Goal: Task Accomplishment & Management: Manage account settings

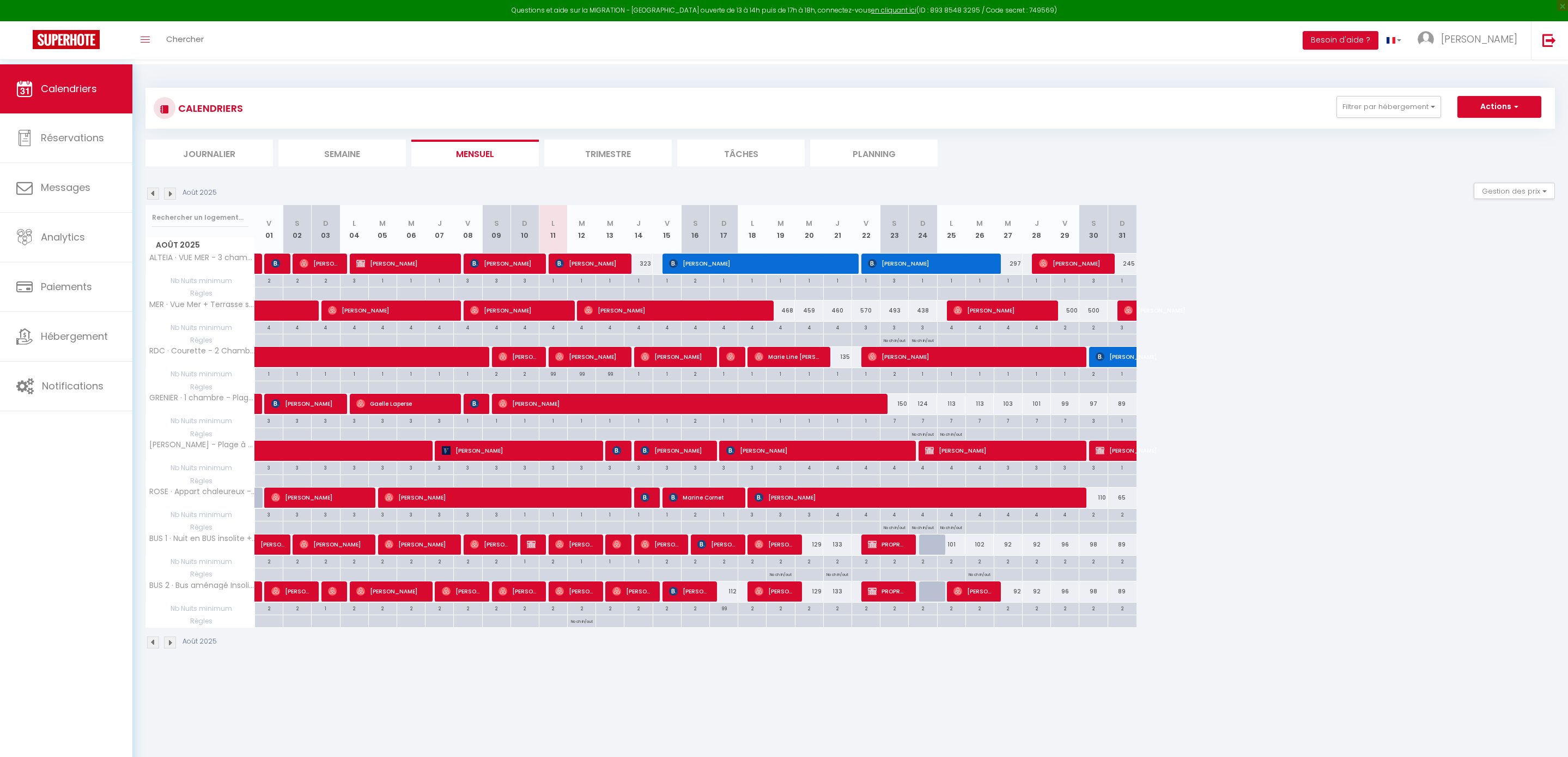
click at [172, 200] on img at bounding box center [170, 194] width 12 height 12
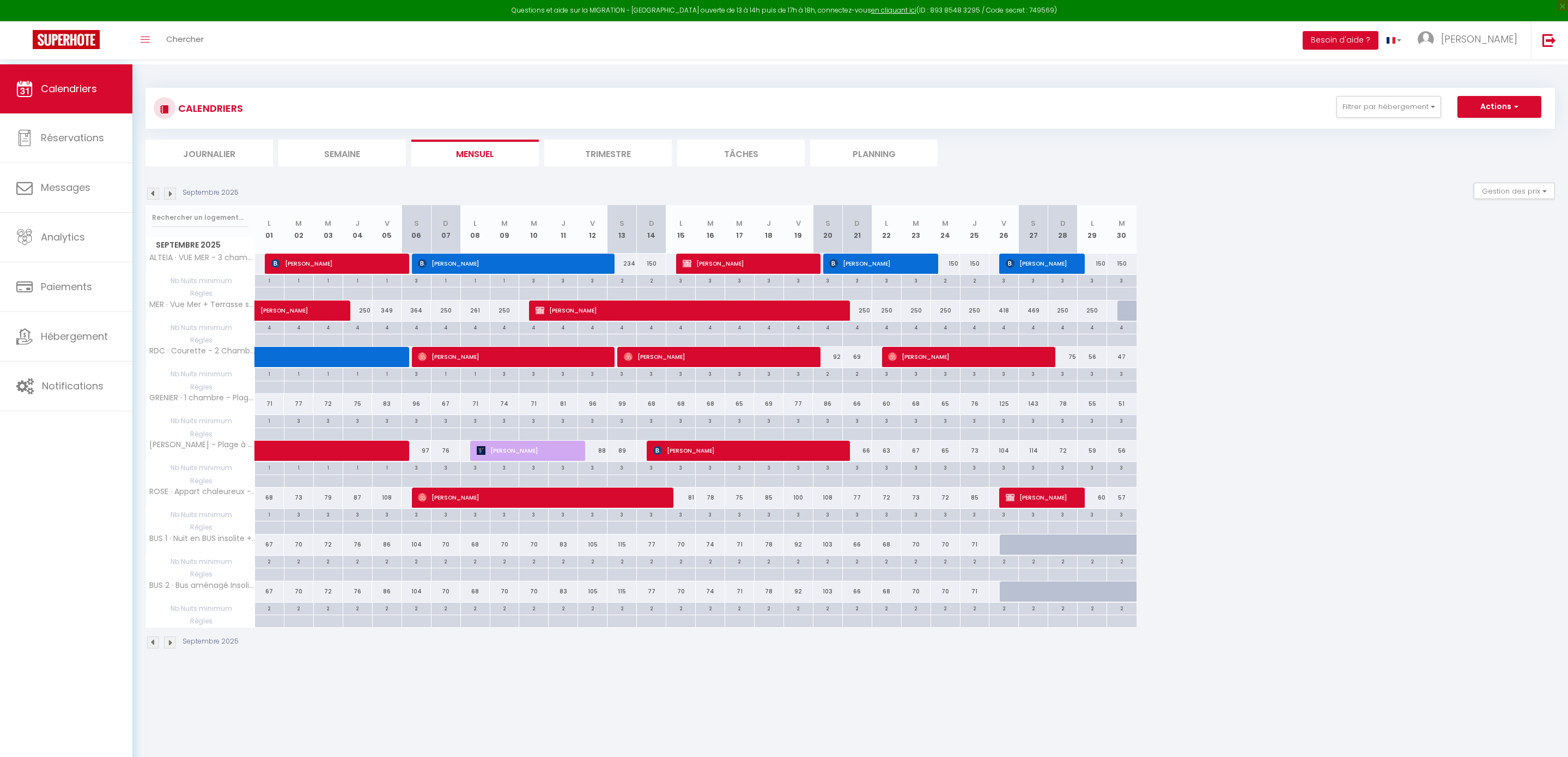
click at [547, 461] on span "[PERSON_NAME]" at bounding box center [526, 449] width 98 height 20
select select "KO"
select select "0"
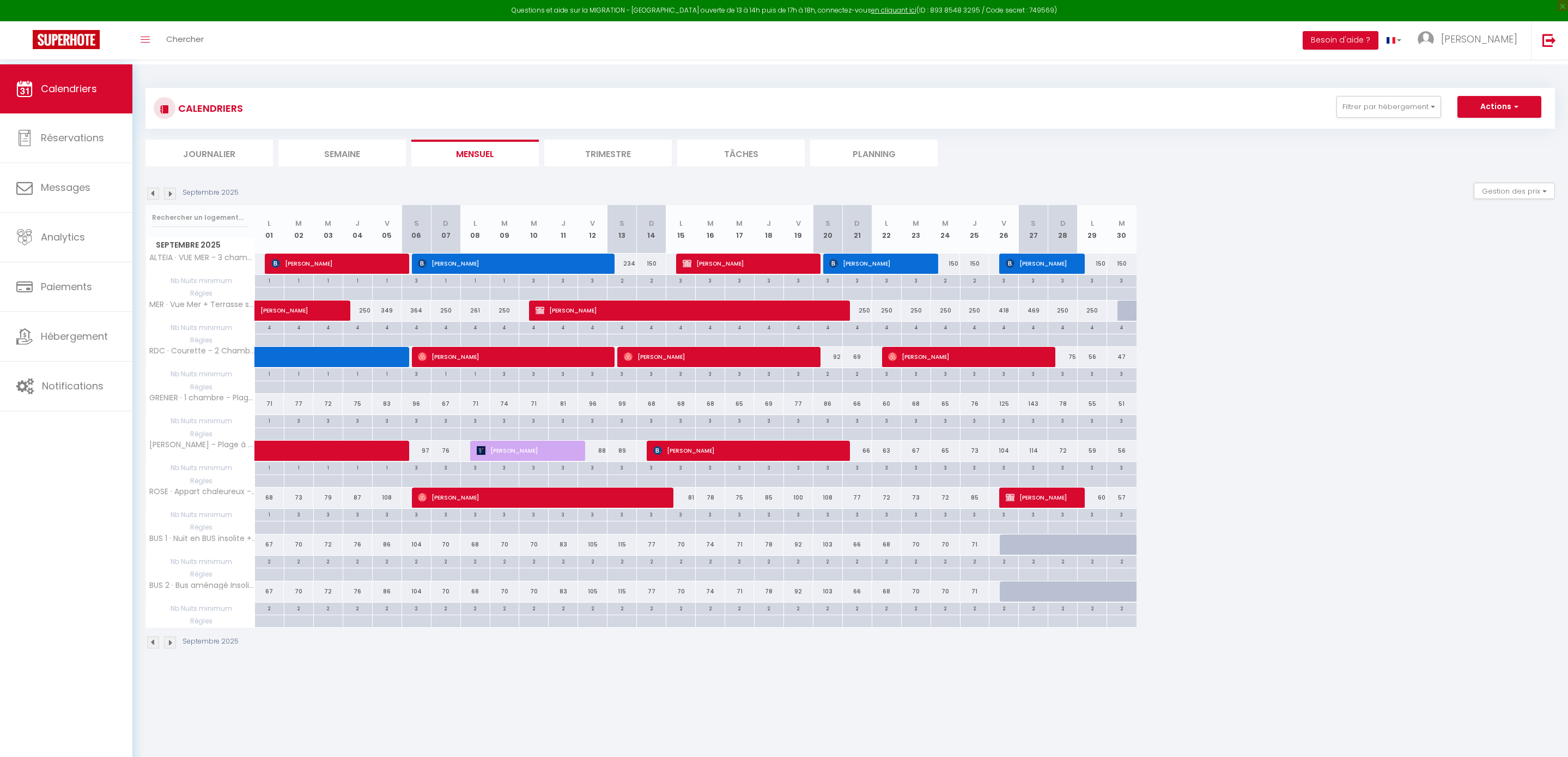
select select "1"
select select
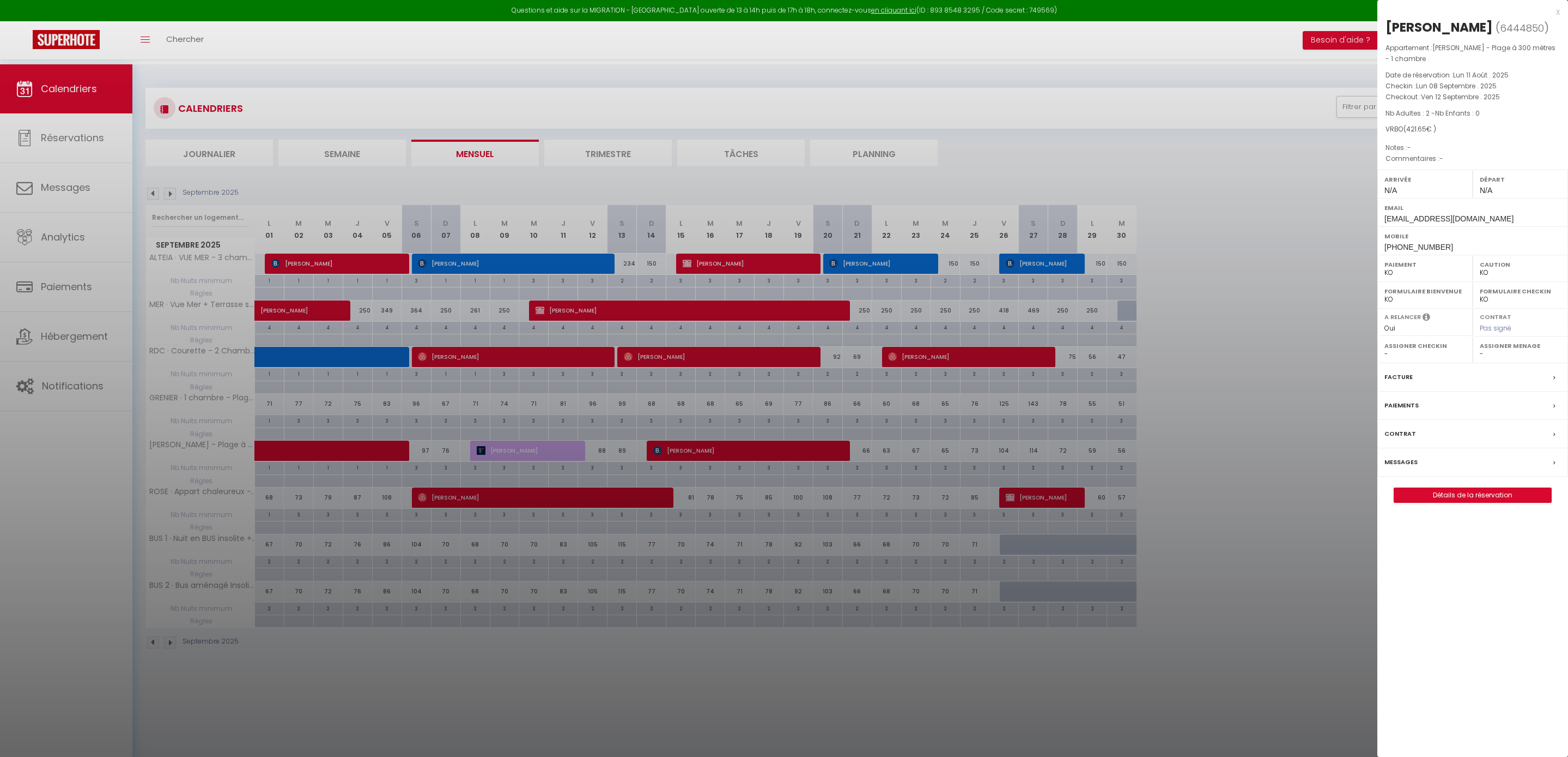
click at [1492, 502] on link "Détails de la réservation" at bounding box center [1473, 495] width 157 height 14
select select
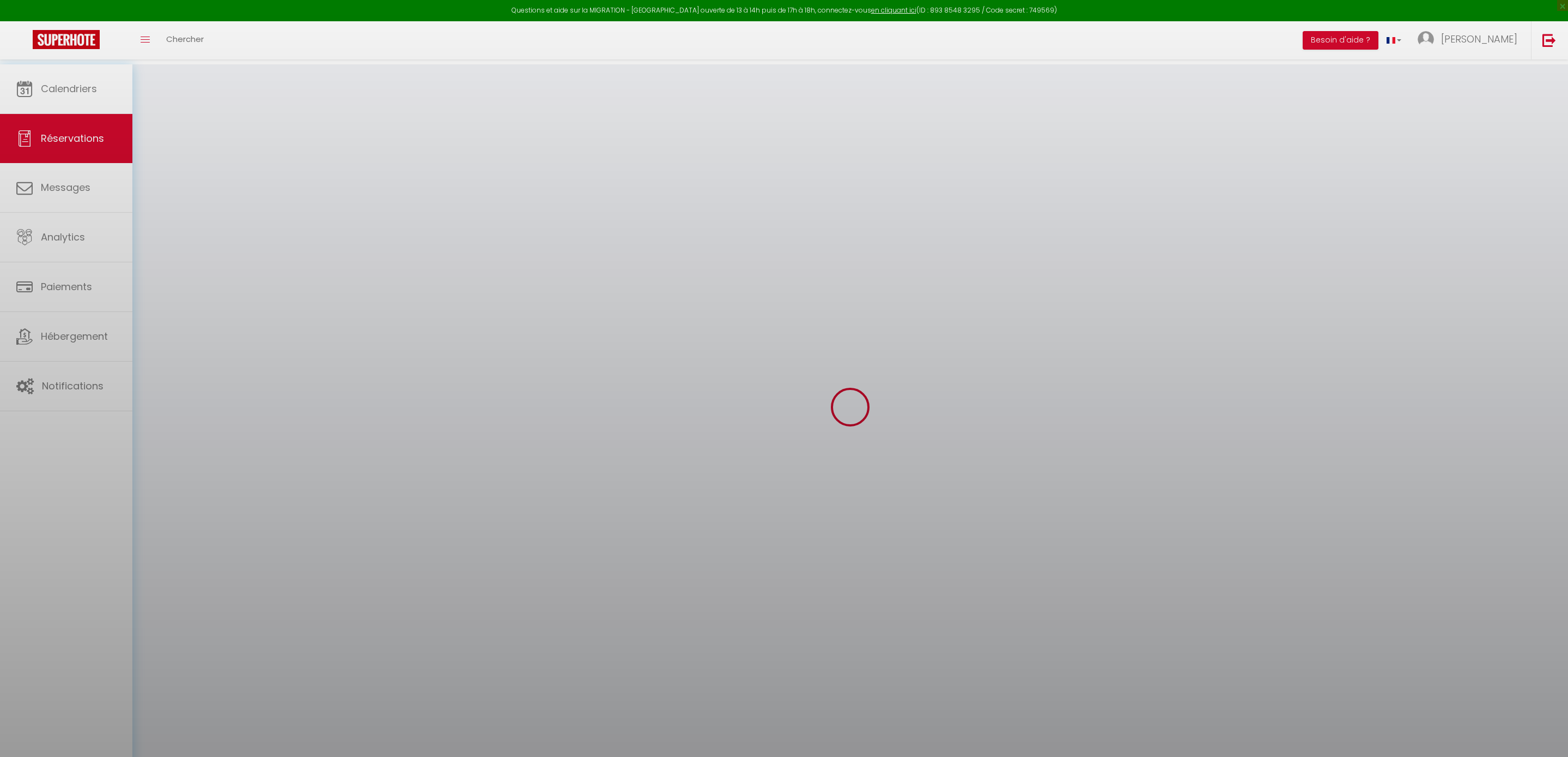
select select
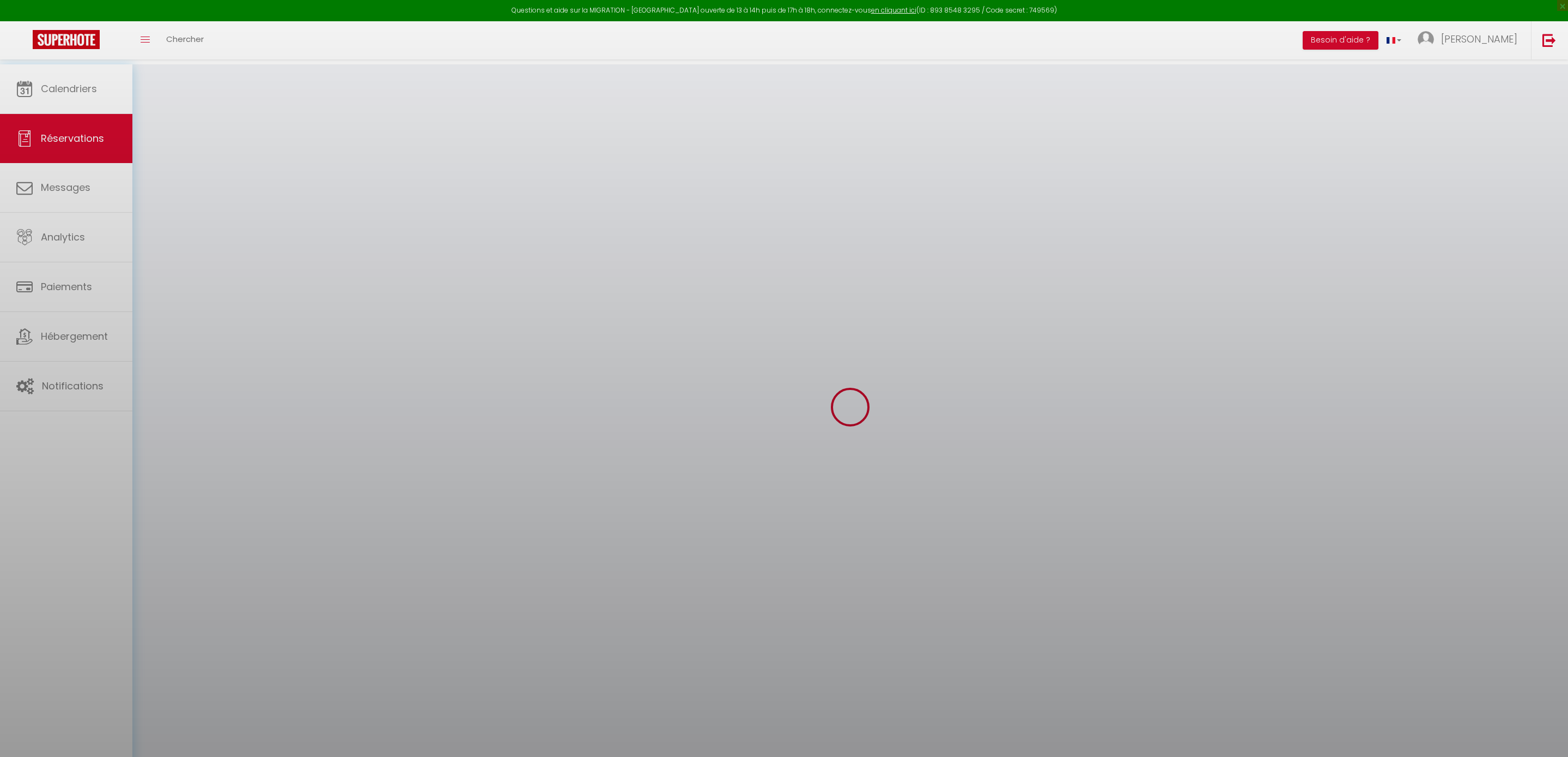
select select
checkbox input "false"
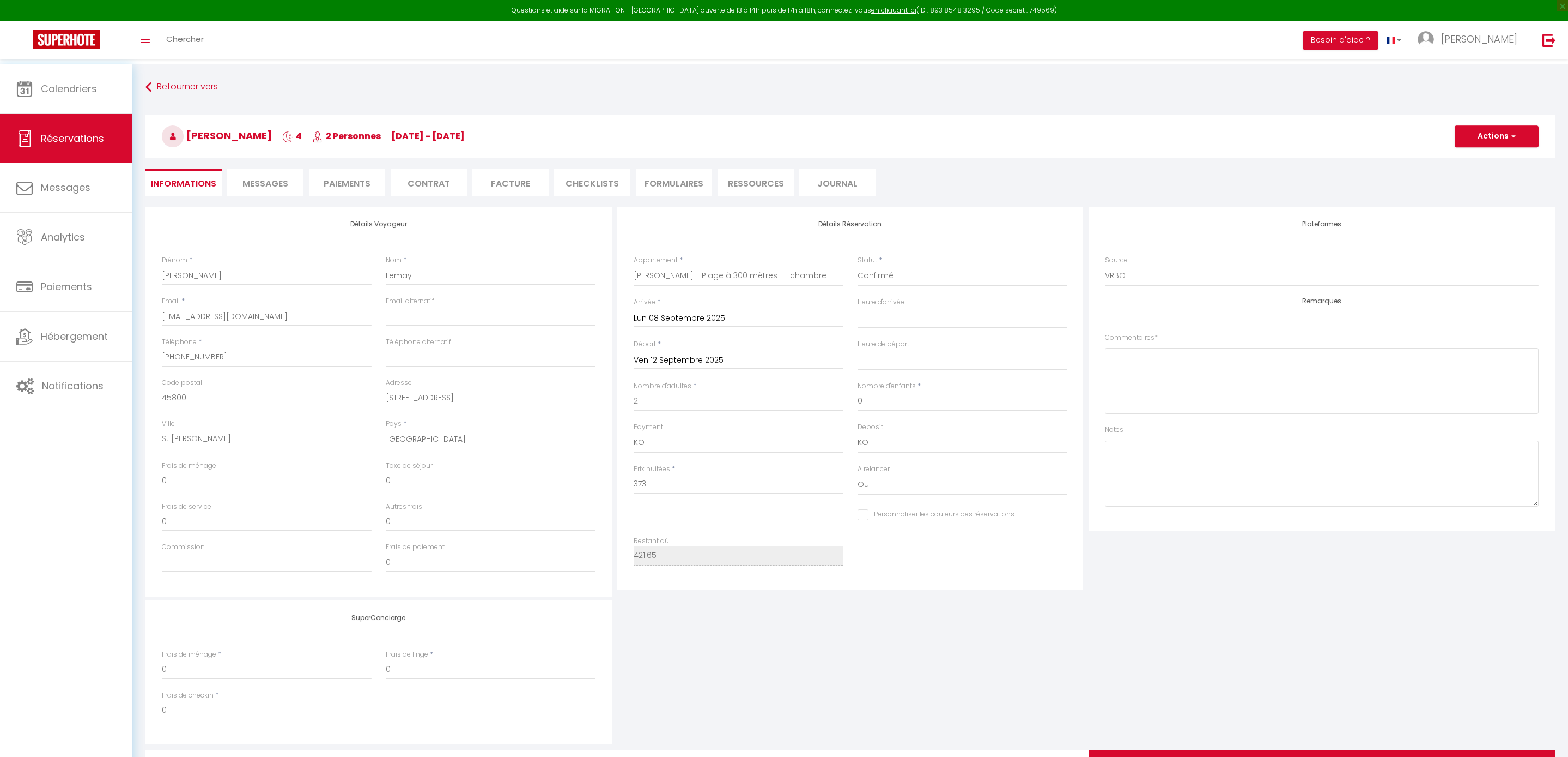
select select
checkbox input "false"
select select "5"
select select
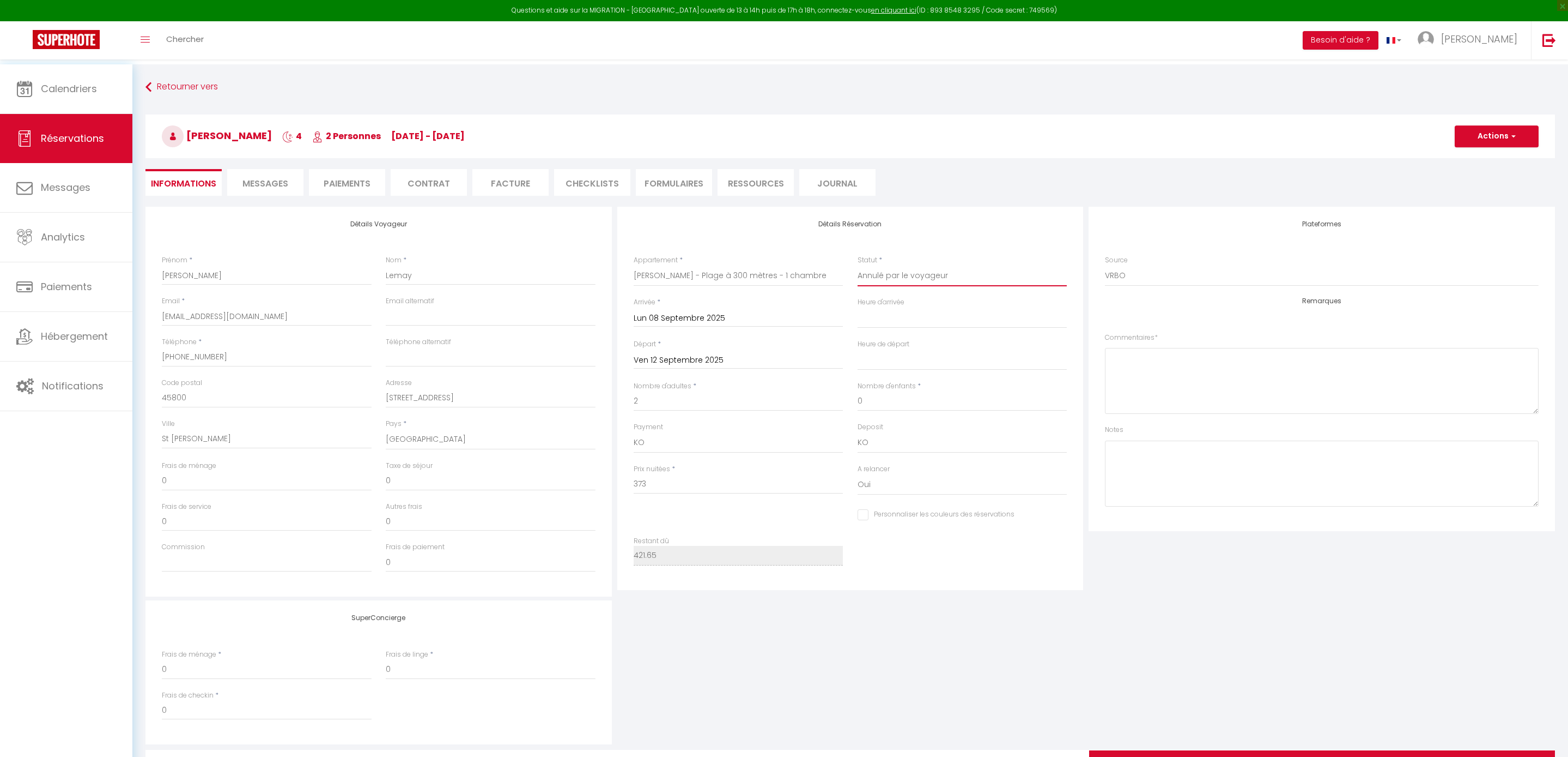
select select
checkbox input "false"
click at [1491, 138] on button "Actions" at bounding box center [1497, 136] width 84 height 22
type input "30"
type input "18.65"
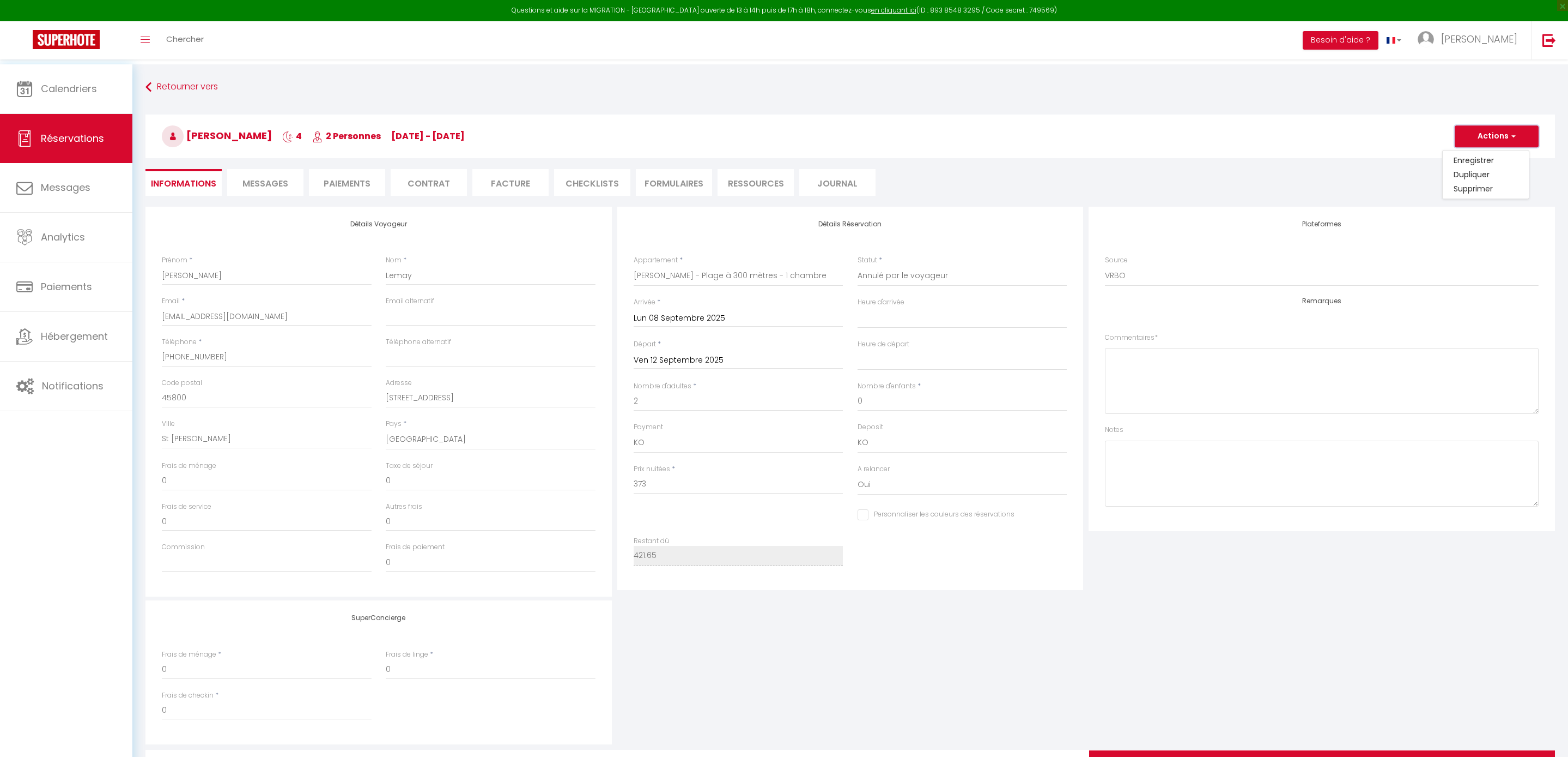
select select
checkbox input "false"
select select
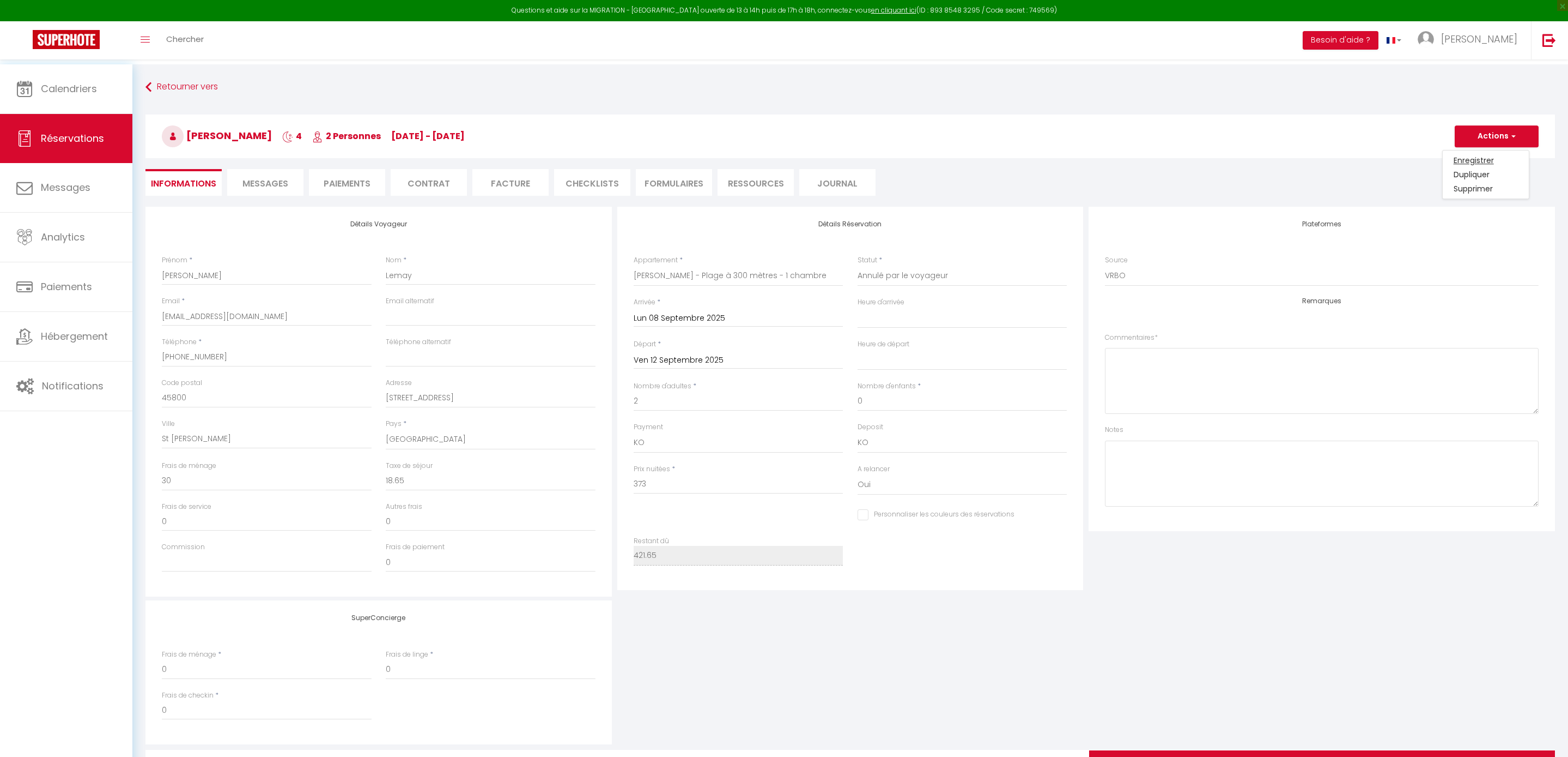
click at [1472, 160] on link "Enregistrer" at bounding box center [1485, 160] width 86 height 14
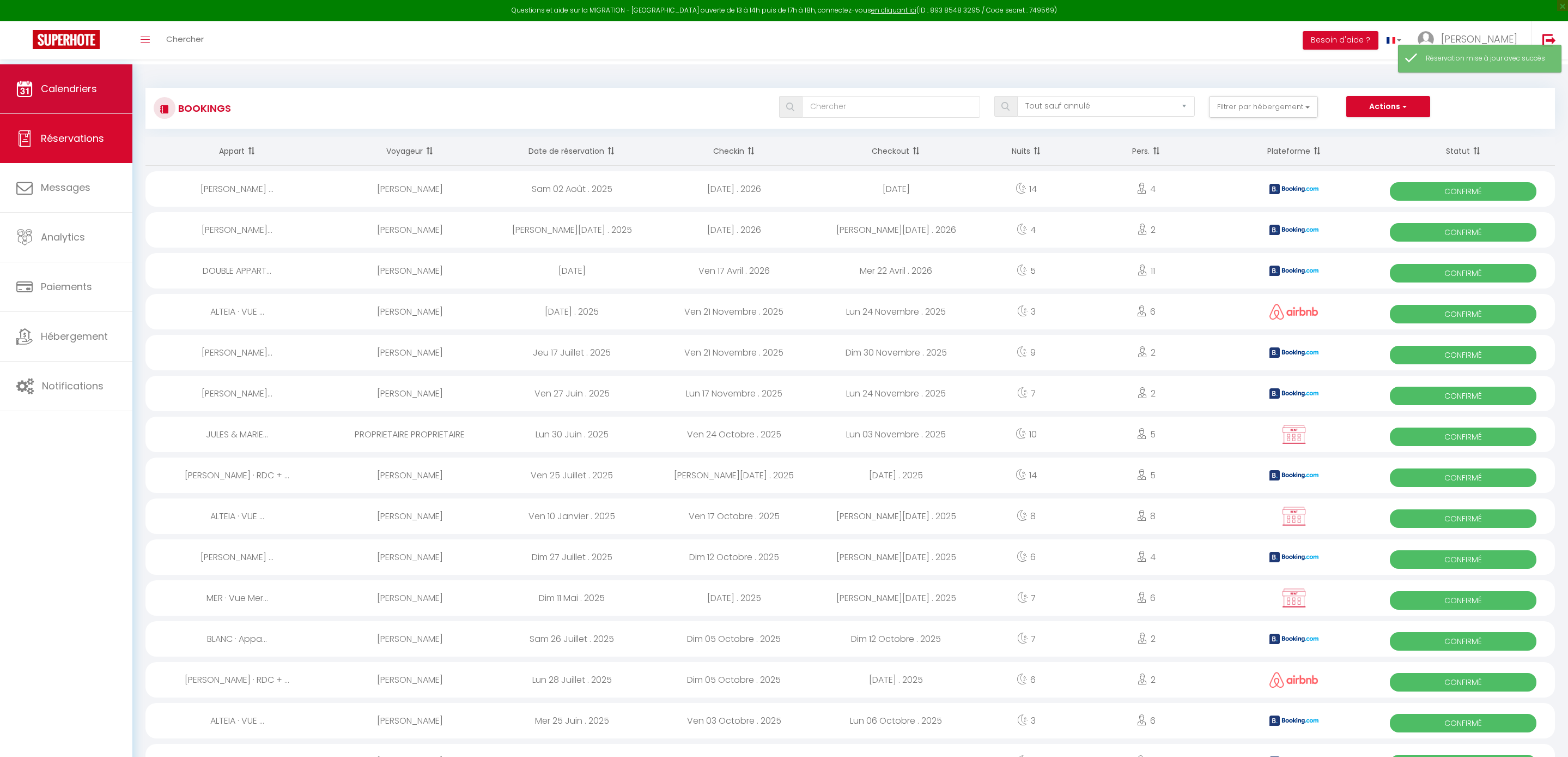
click at [103, 98] on link "Calendriers" at bounding box center [66, 89] width 132 height 49
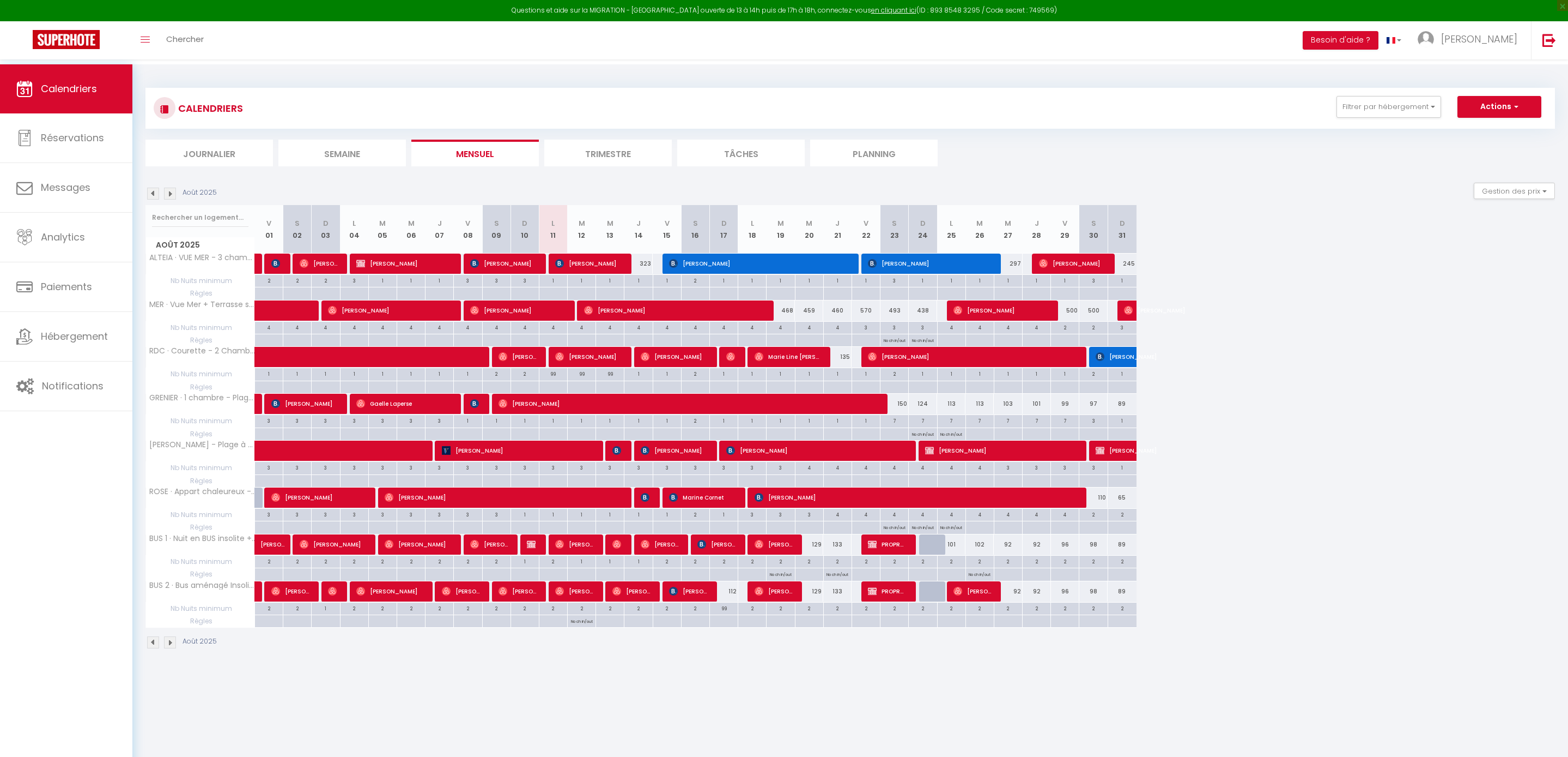
click at [172, 197] on img at bounding box center [170, 194] width 12 height 12
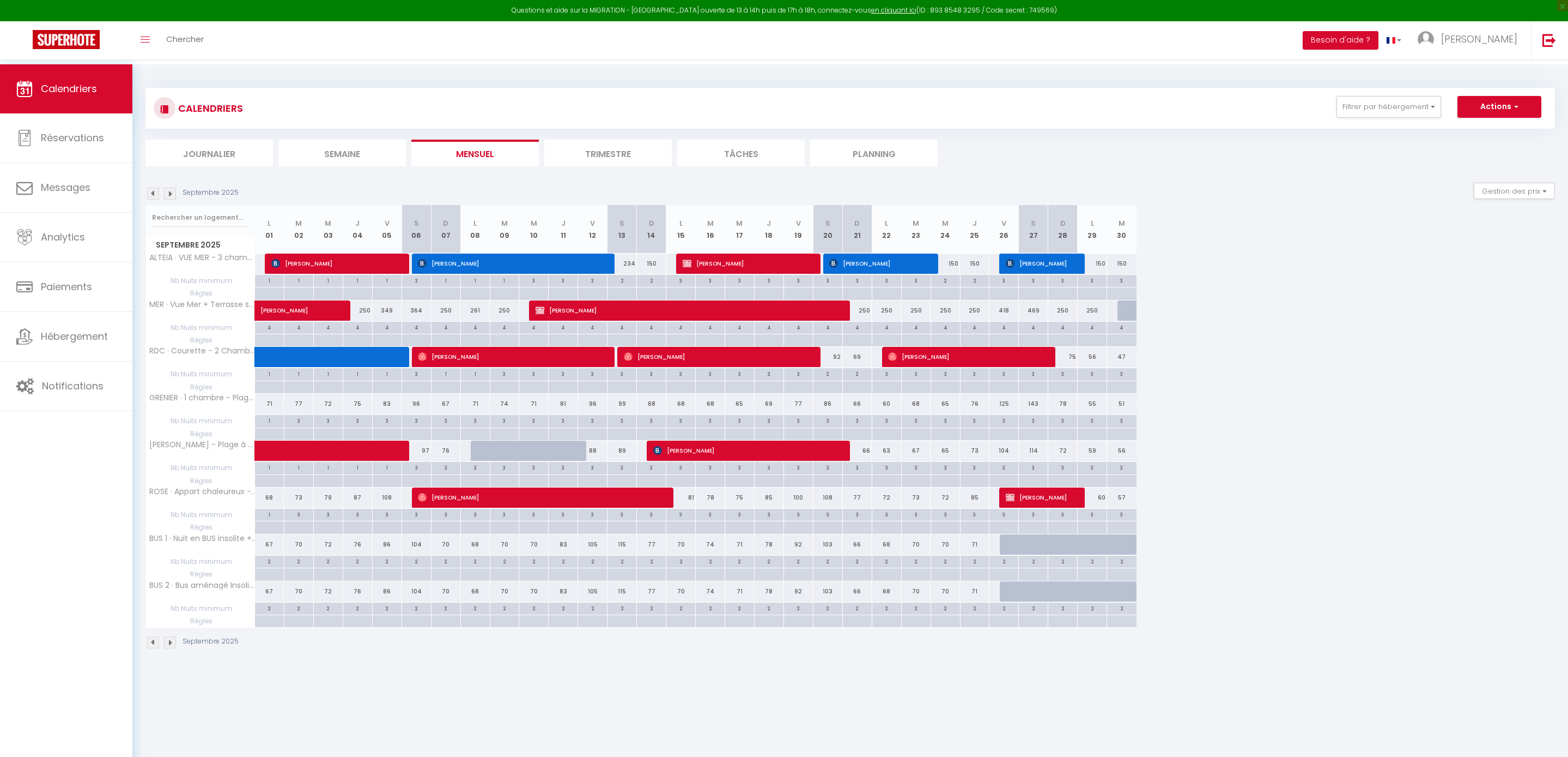
click at [474, 473] on div "3" at bounding box center [475, 467] width 29 height 11
type input "3"
type input "Lun 08 Septembre 2025"
type input "[DATE]"
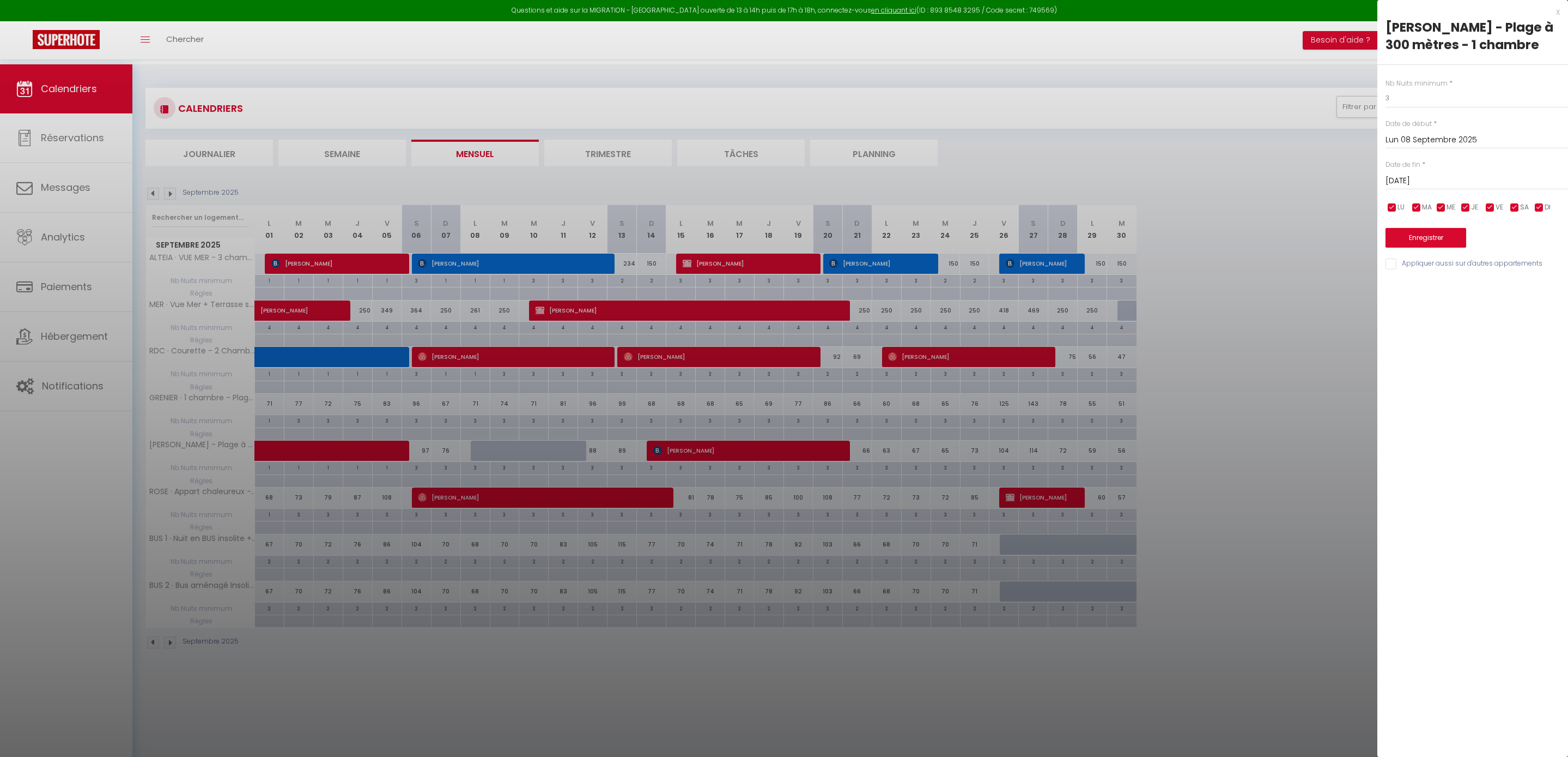
click at [543, 362] on div at bounding box center [784, 378] width 1568 height 757
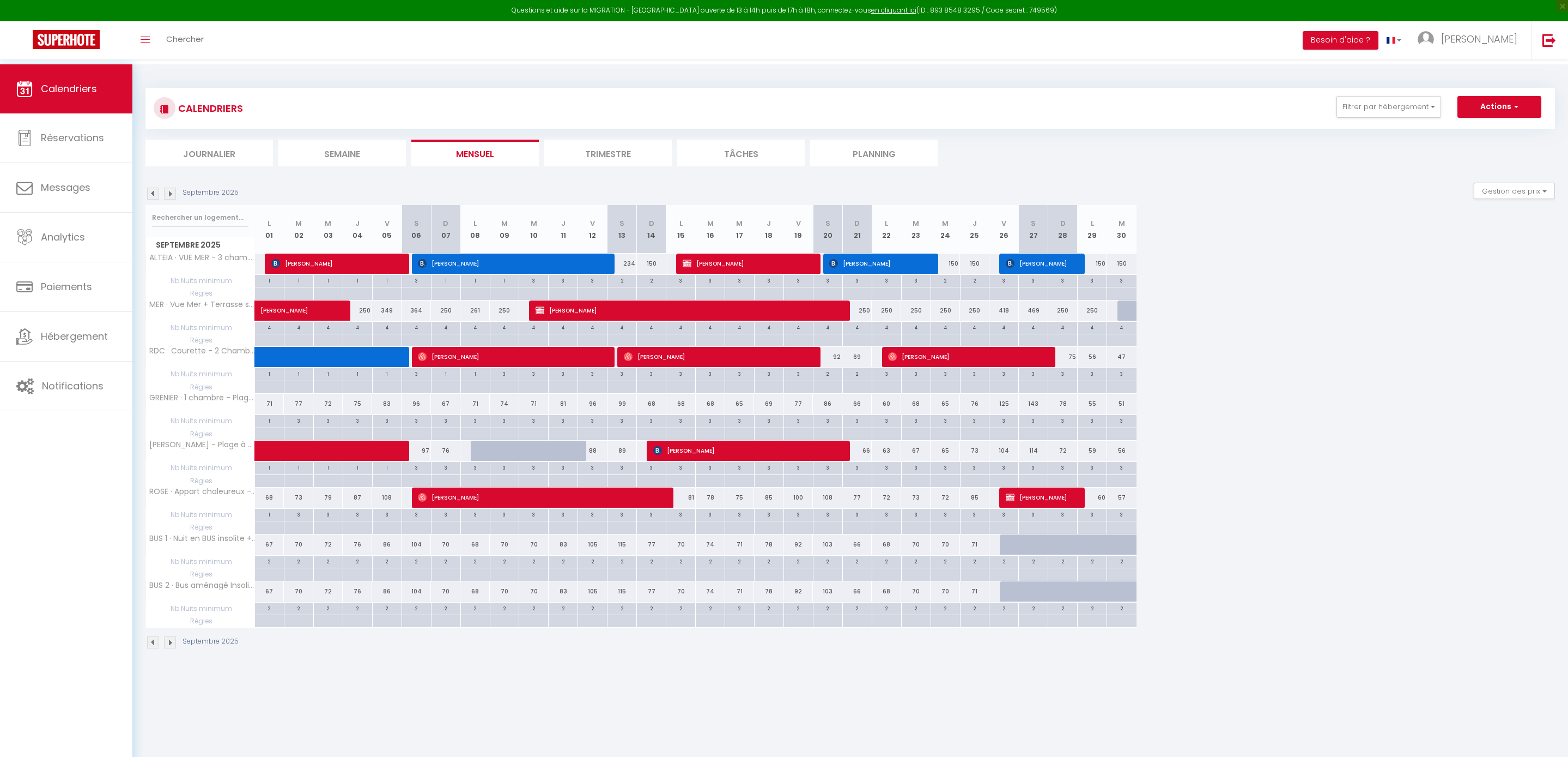
click at [477, 461] on div at bounding box center [486, 450] width 30 height 20
type input "80"
type input "Lun 08 Septembre 2025"
type input "[DATE]"
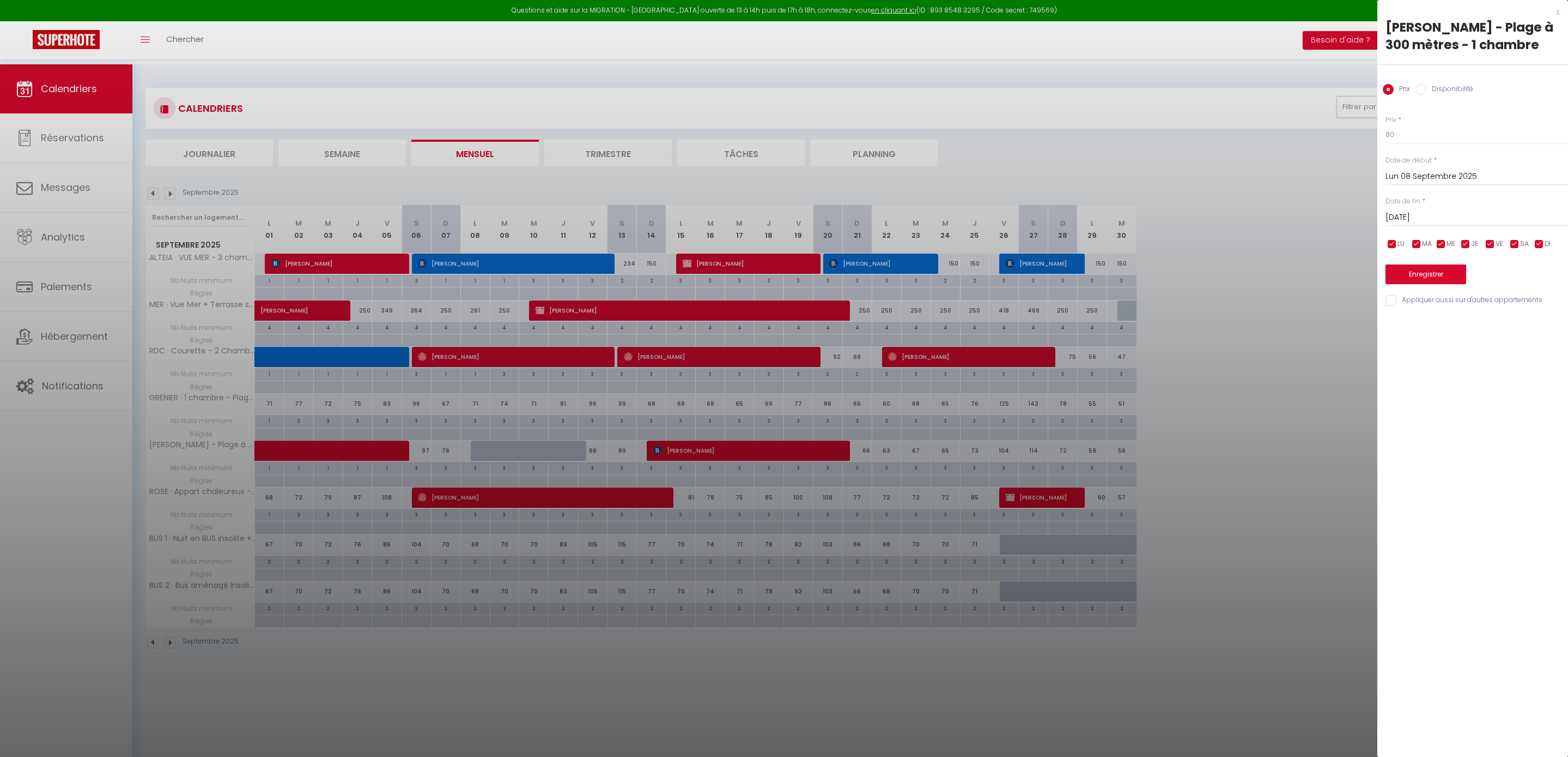
click at [1426, 87] on input "Disponibilité" at bounding box center [1421, 89] width 11 height 11
radio input "true"
radio input "false"
click at [1462, 226] on input "[DATE]" at bounding box center [1476, 218] width 182 height 14
click at [1514, 313] on span "12" at bounding box center [1514, 303] width 23 height 22
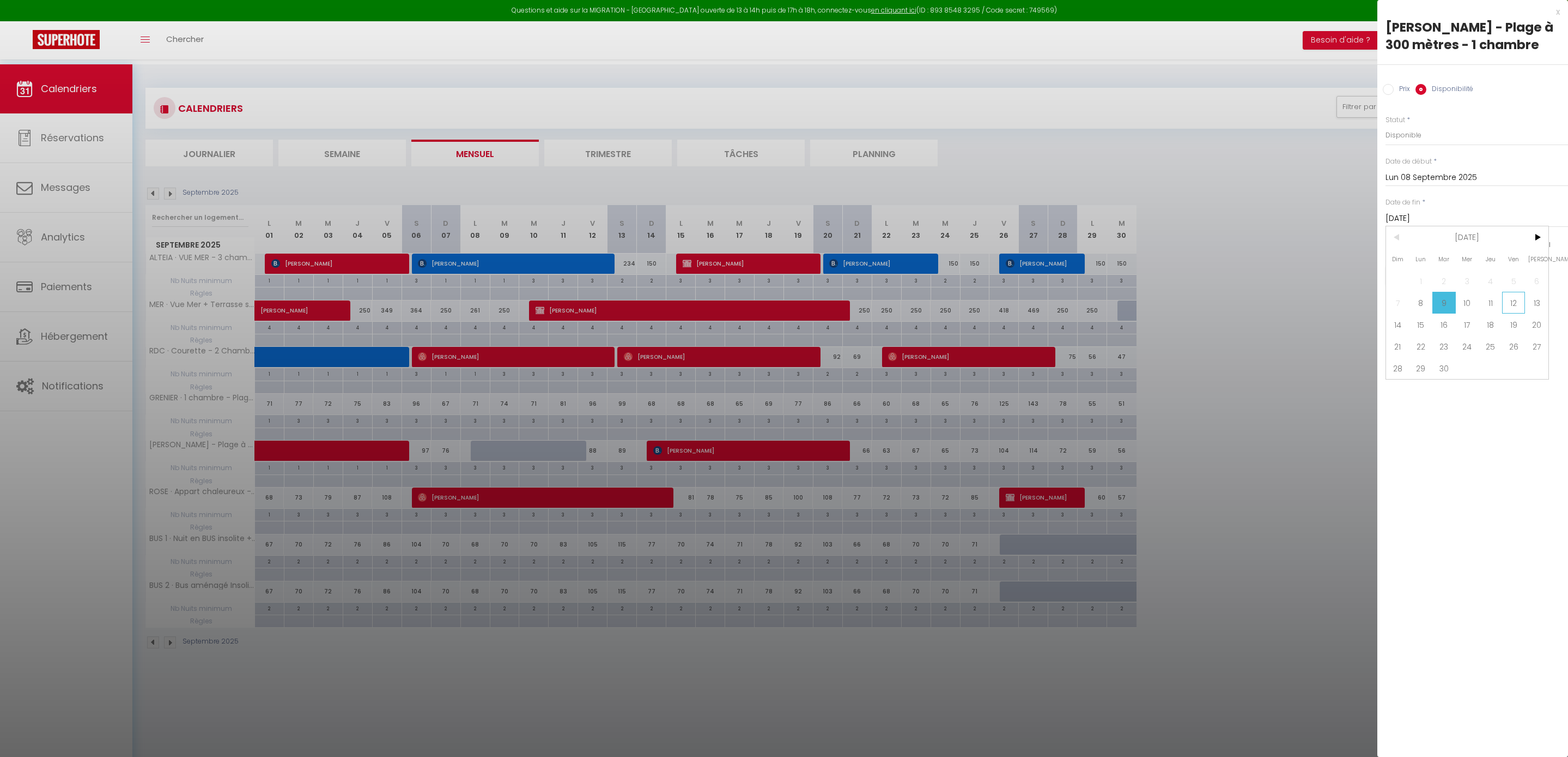
type input "Ven 12 Septembre 2025"
click at [1507, 450] on div "x [PERSON_NAME] · RDC - Plage à 300 mètres - 1 chambre Prix Disponibilité Prix …" at bounding box center [1474, 378] width 191 height 757
click at [1453, 285] on button "Enregistrer" at bounding box center [1426, 275] width 81 height 19
